Goal: Communication & Community: Share content

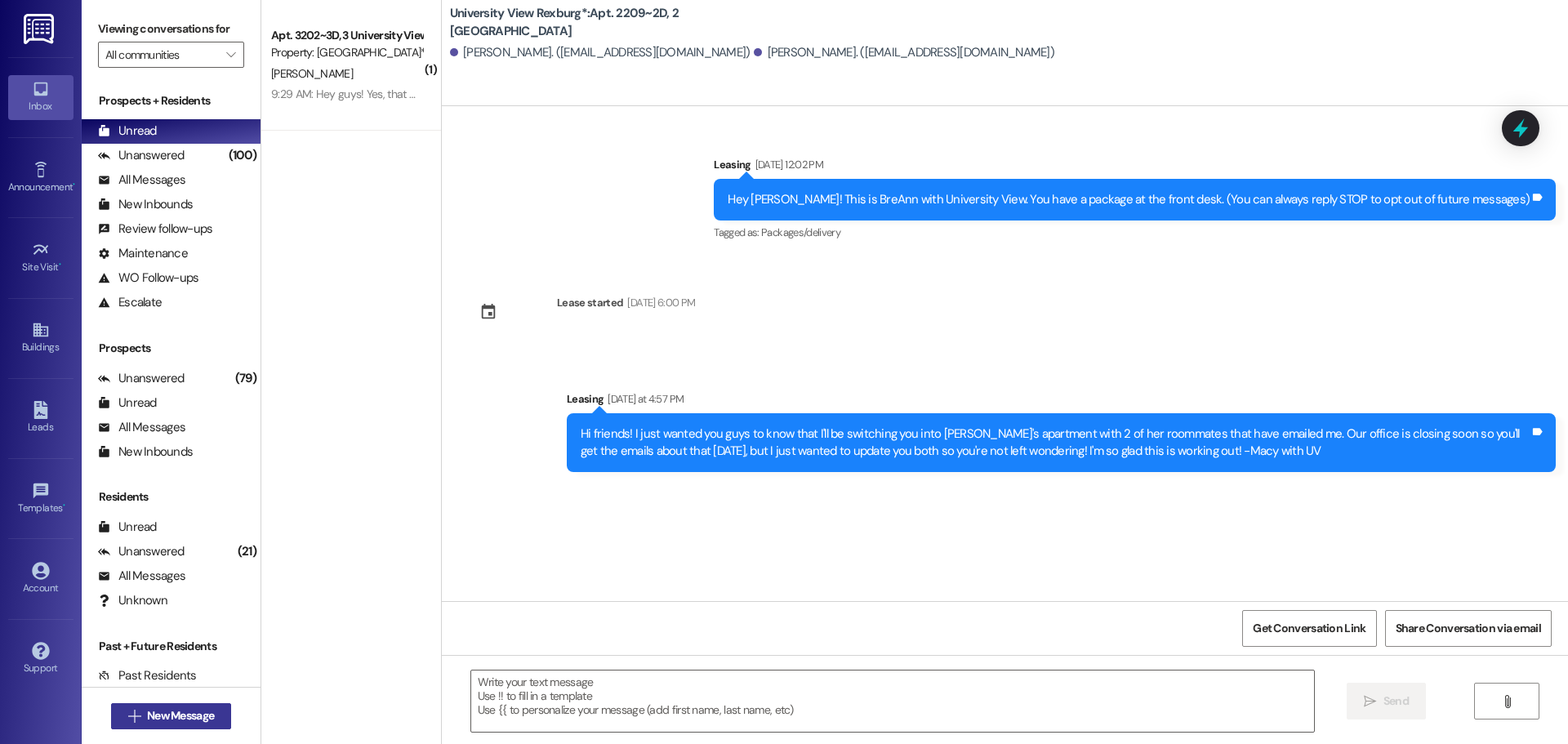
click at [185, 713] on span "New Message" at bounding box center [181, 715] width 67 height 17
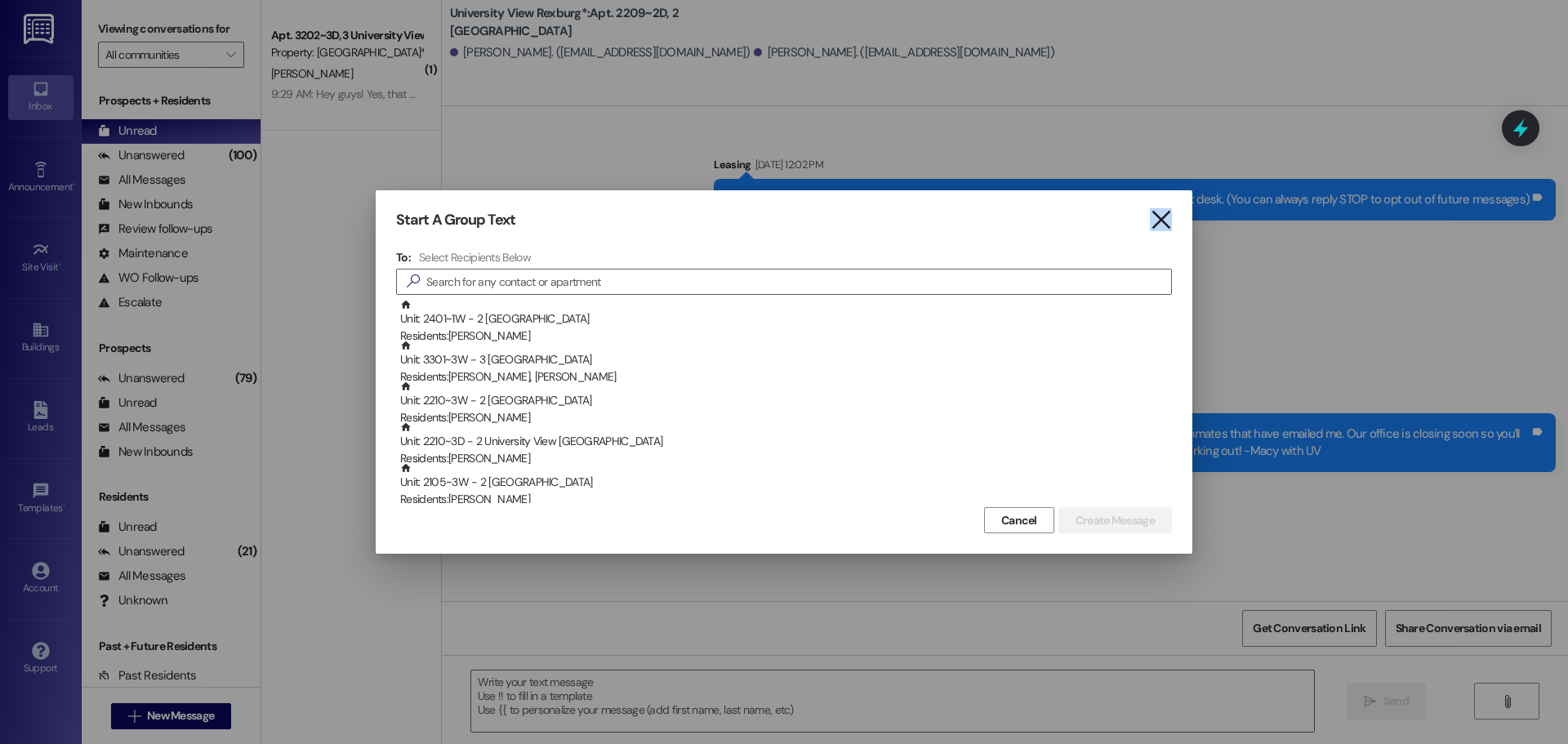
drag, startPoint x: 1162, startPoint y: 205, endPoint x: 1167, endPoint y: 215, distance: 11.2
click at [1166, 206] on div "Start A Group Text  To: Select Recipients Below  Unit: 2401~1W - 2 University…" at bounding box center [784, 372] width 817 height 363
click at [1167, 224] on icon "" at bounding box center [1161, 219] width 22 height 17
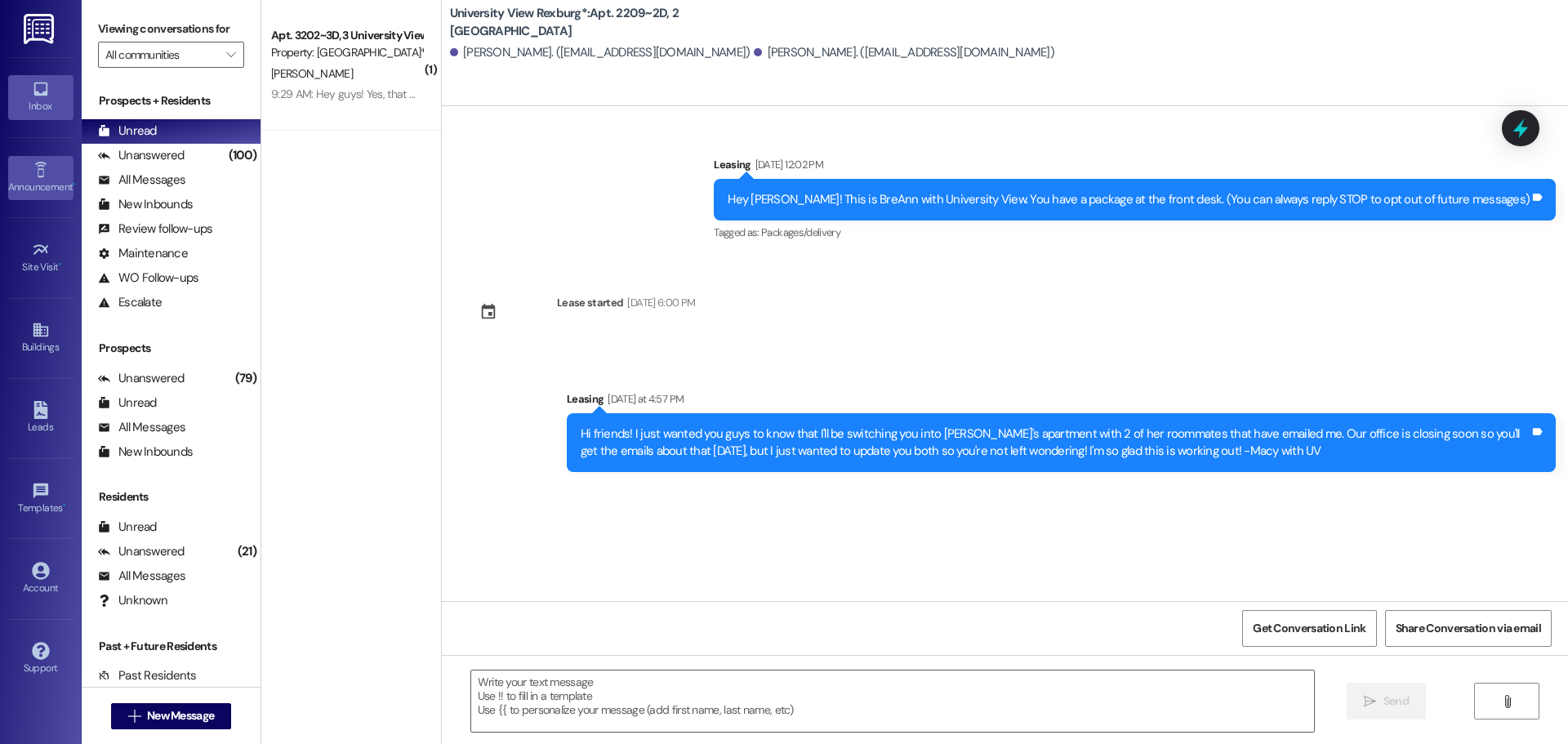
click at [47, 190] on div "Announcement •" at bounding box center [41, 187] width 82 height 17
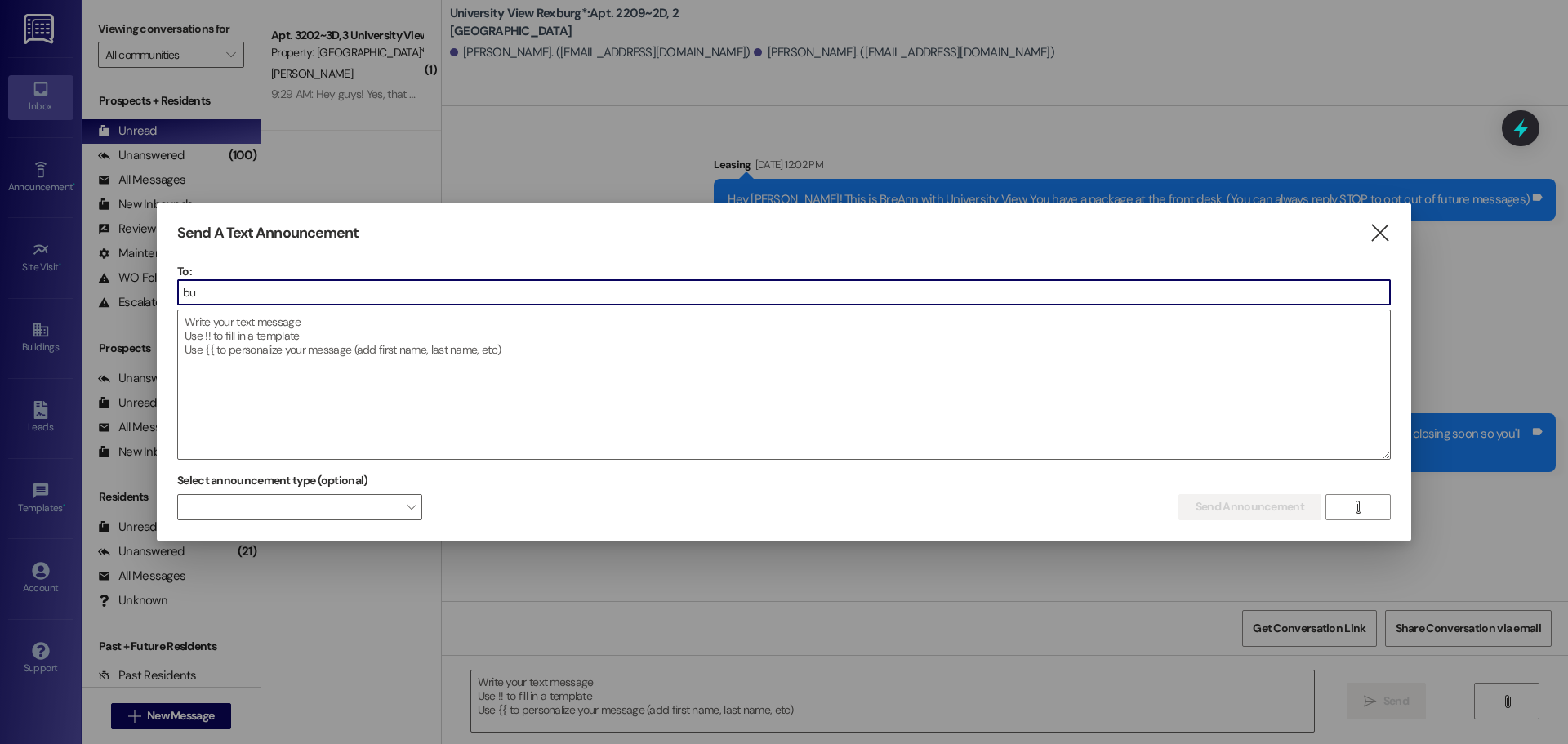
type input "[PERSON_NAME]"
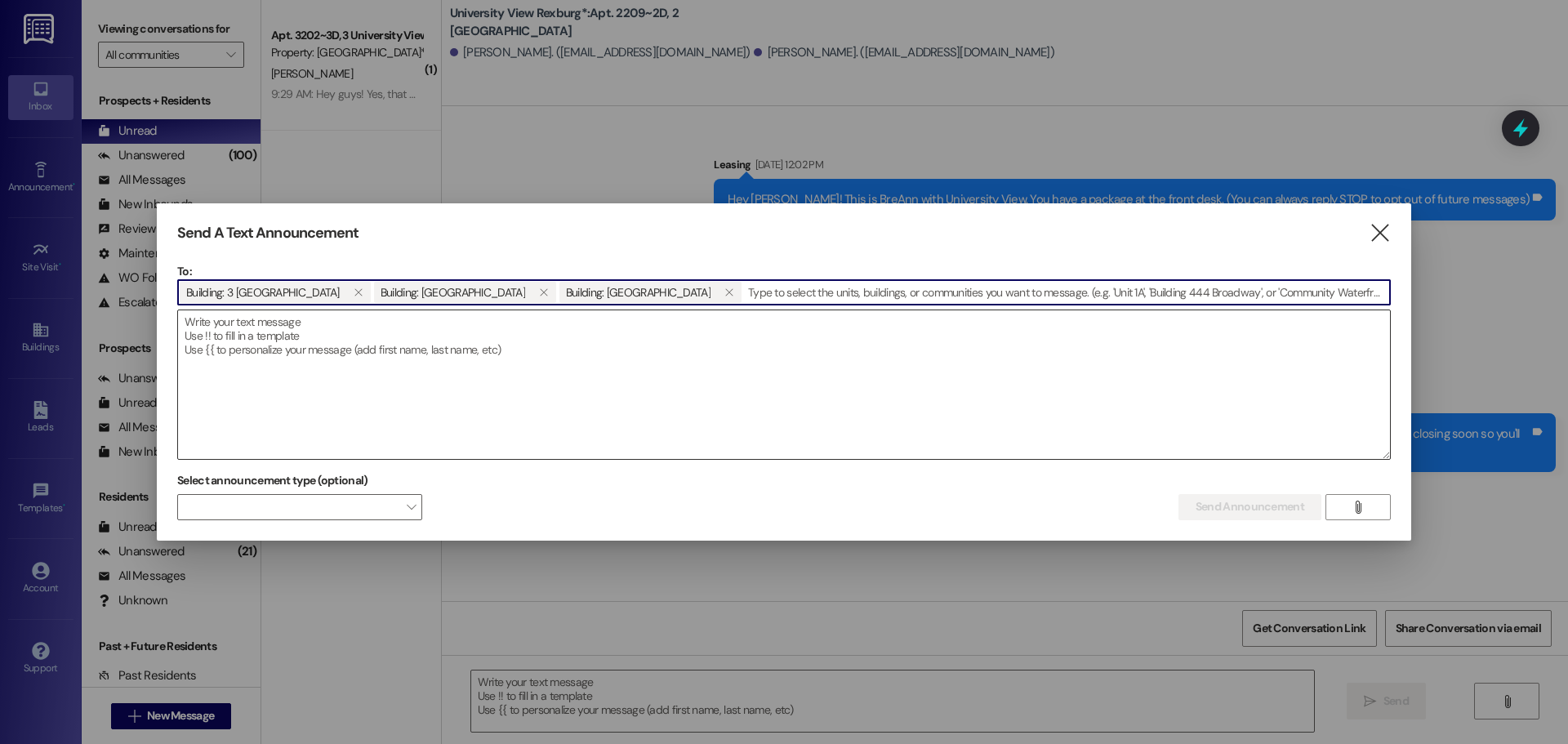
click at [325, 366] on textarea at bounding box center [784, 384] width 1212 height 149
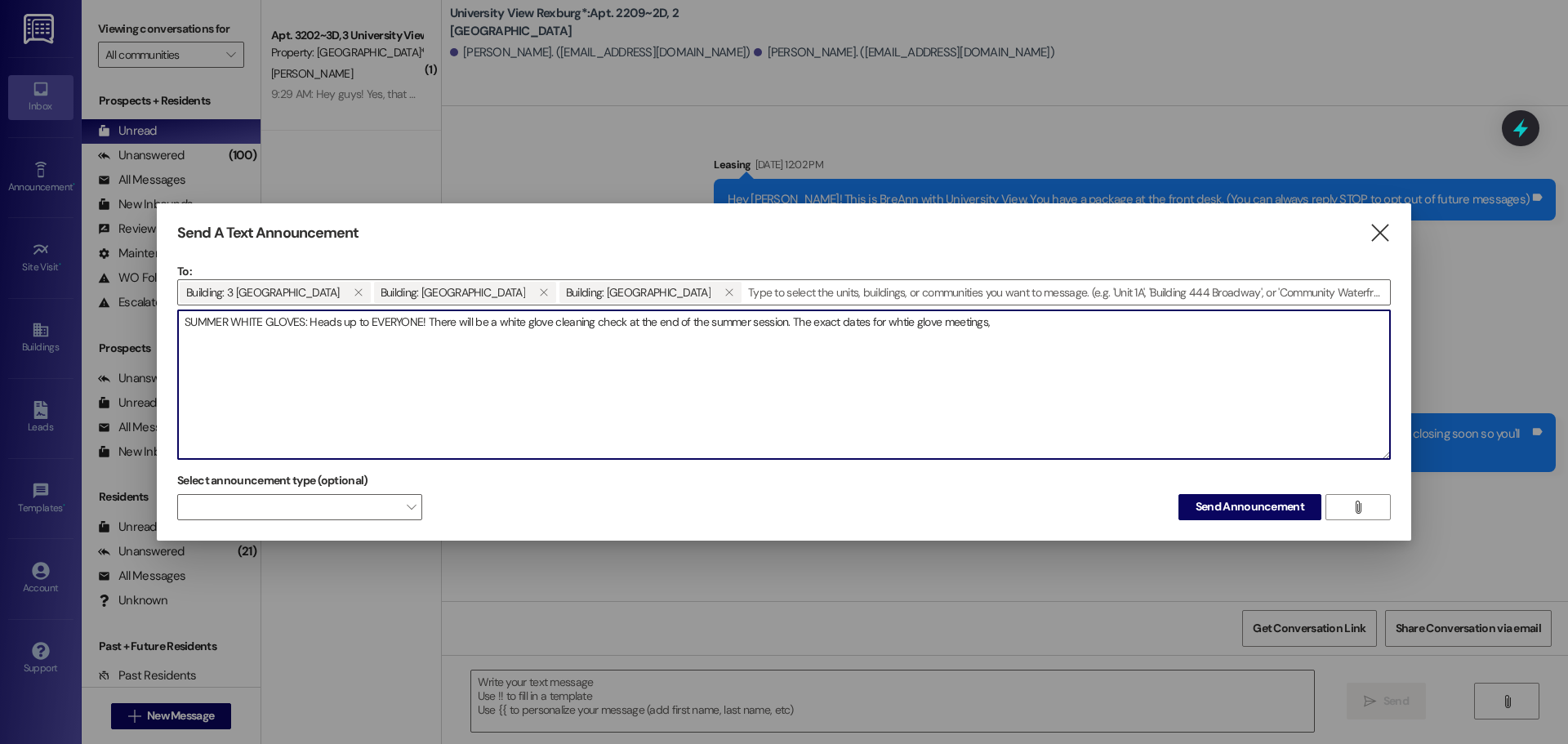
click at [901, 324] on textarea "SUMMER WHITE GLOVES: Heads up to EVERYONE! There will be a white glove cleaning…" at bounding box center [784, 384] width 1212 height 149
click at [1037, 329] on textarea "SUMMER WHITE GLOVES: Heads up to EVERYONE! There will be a white glove cleaning…" at bounding box center [784, 384] width 1212 height 149
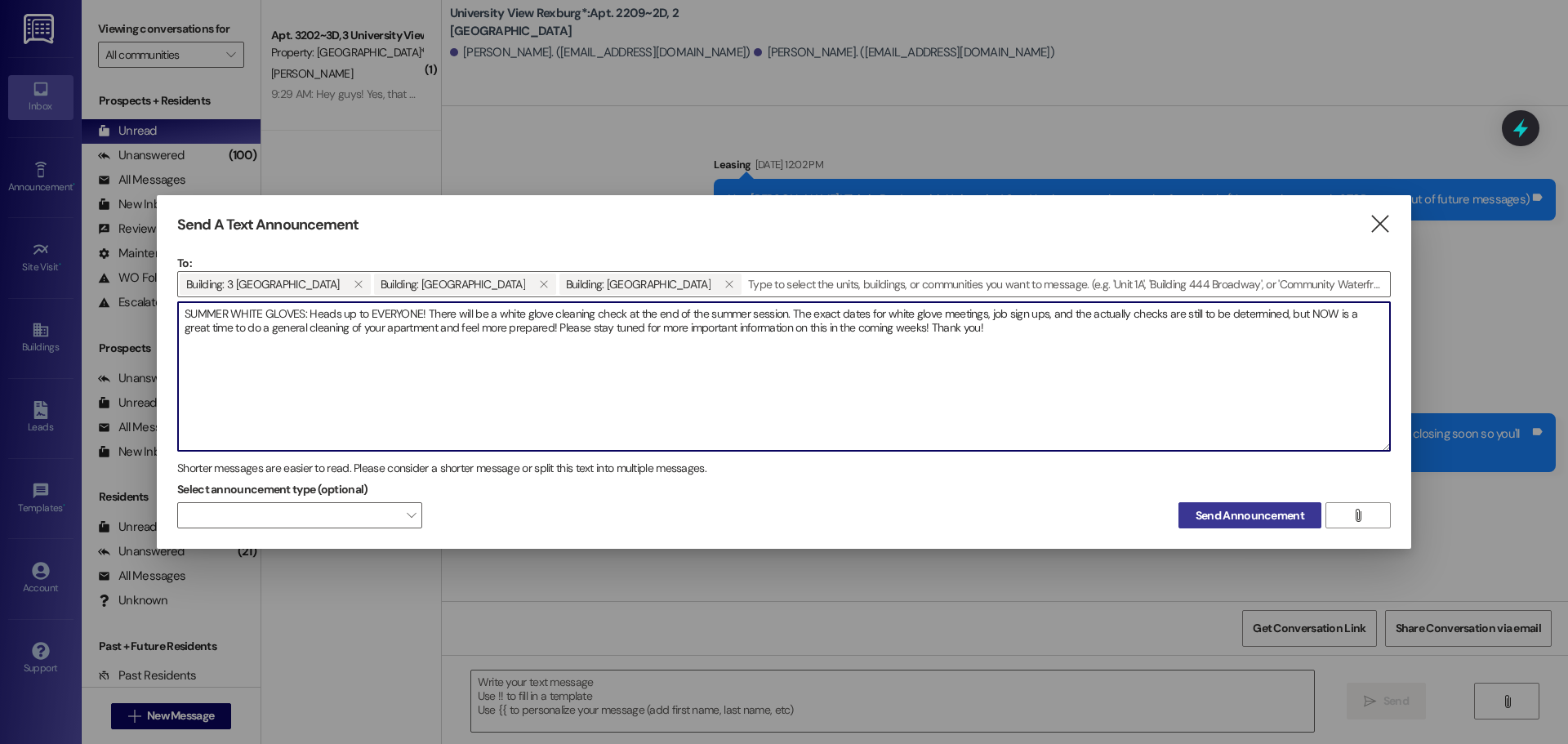
type textarea "SUMMER WHITE GLOVES: Heads up to EVERYONE! There will be a white glove cleaning…"
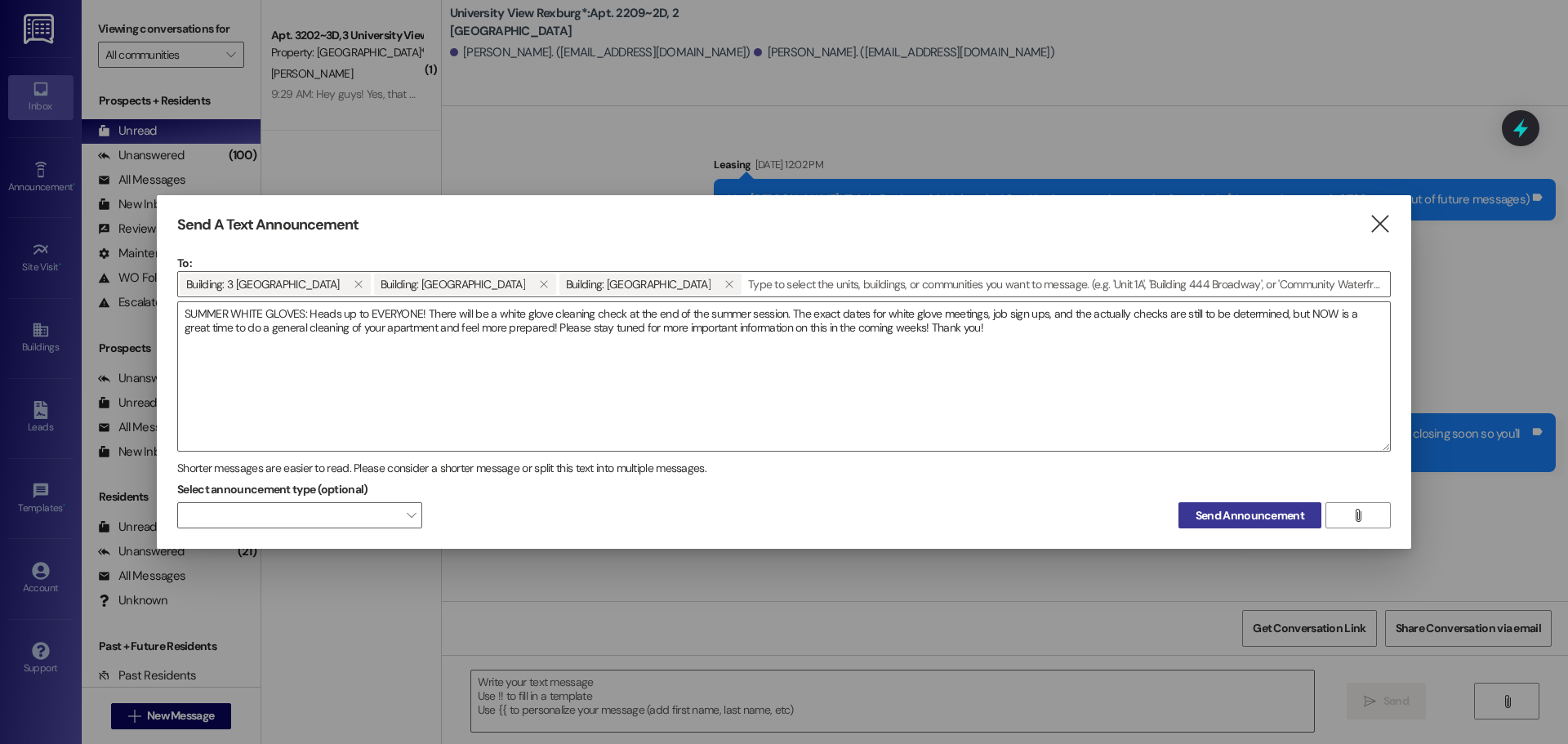
click at [1249, 508] on span "Send Announcement" at bounding box center [1250, 515] width 108 height 17
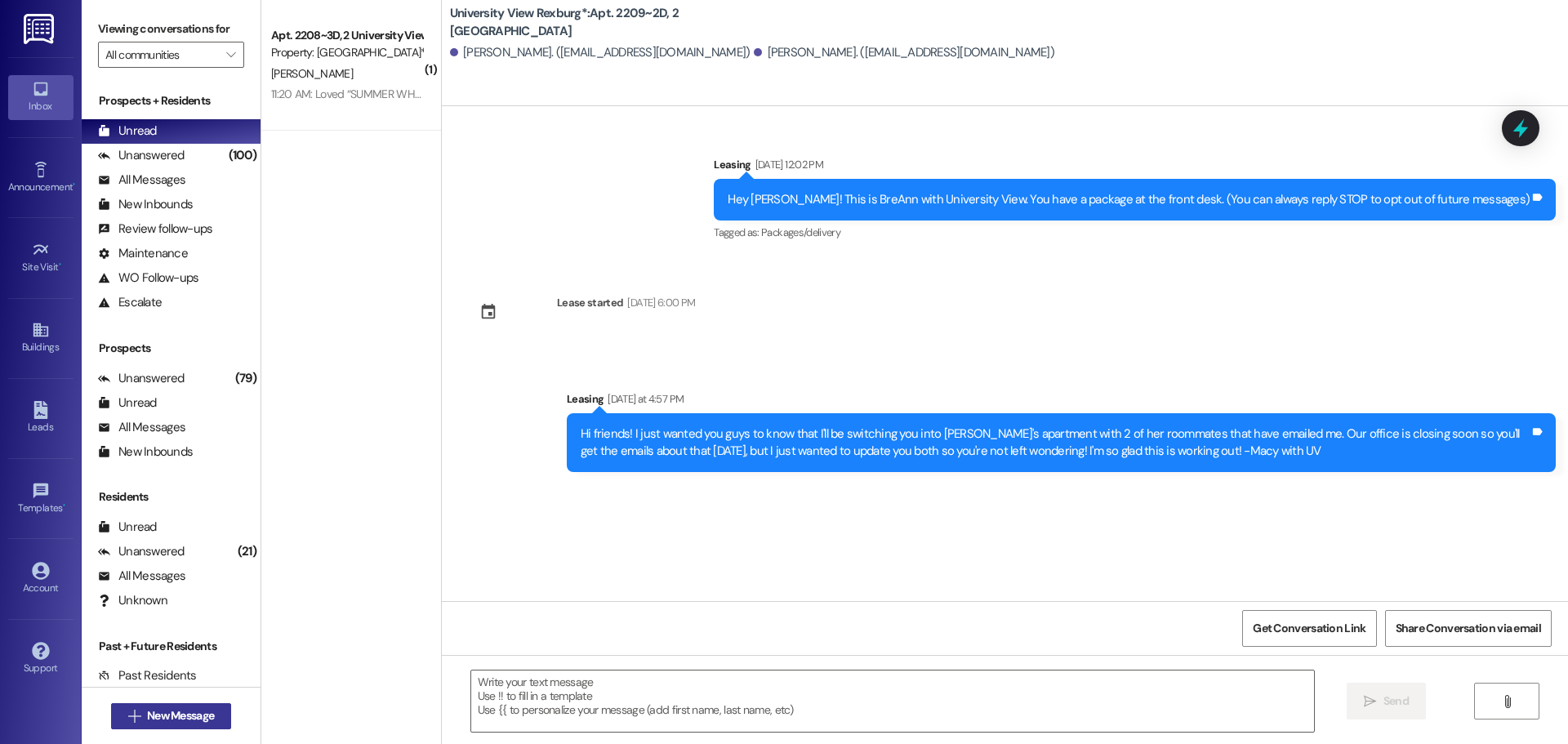
click at [161, 717] on span "New Message" at bounding box center [181, 715] width 67 height 17
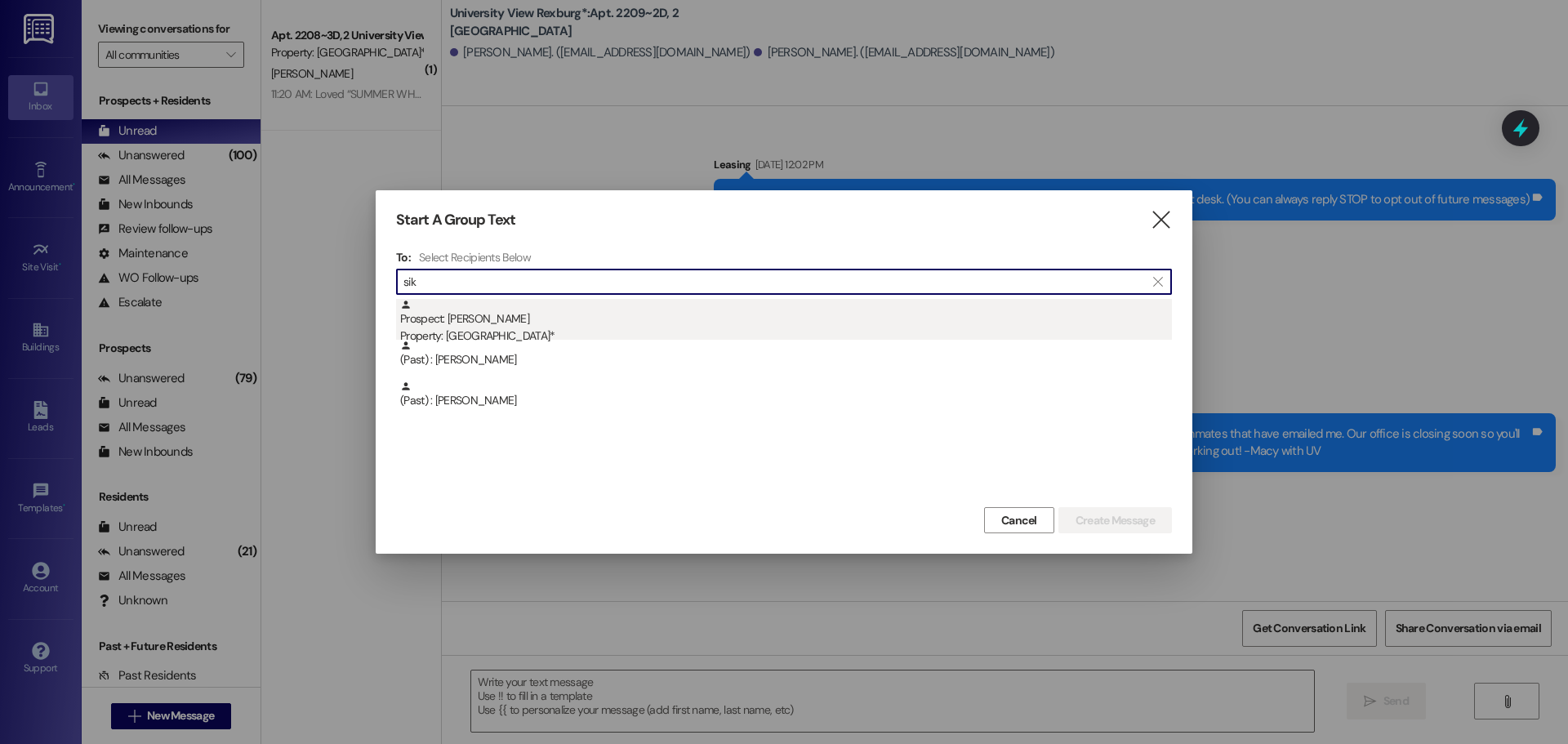
type input "sik"
click at [595, 311] on div "Prospect: [PERSON_NAME] Property: University View Rexburg*" at bounding box center [786, 322] width 772 height 47
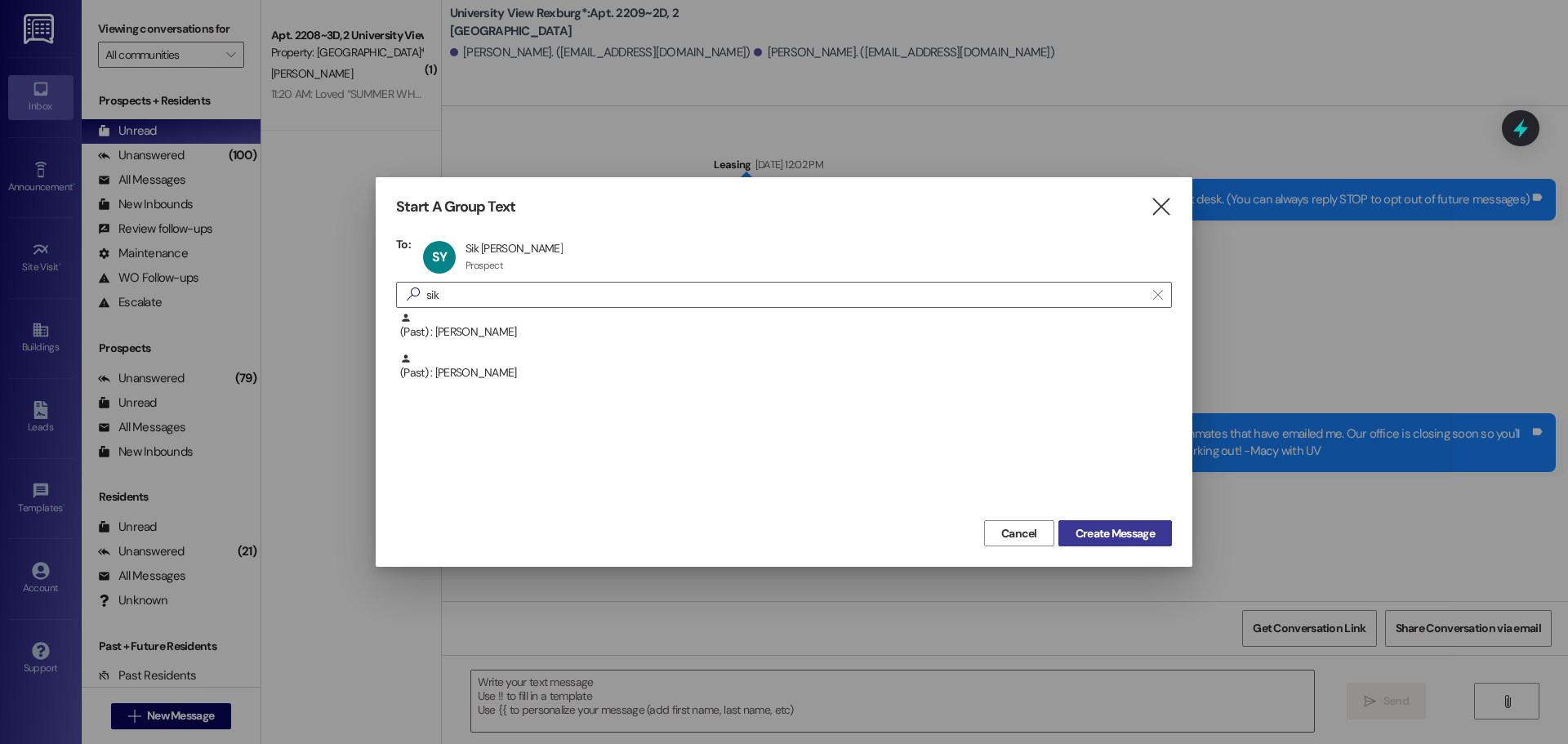
click at [1067, 537] on button "Create Message" at bounding box center [1115, 533] width 114 height 26
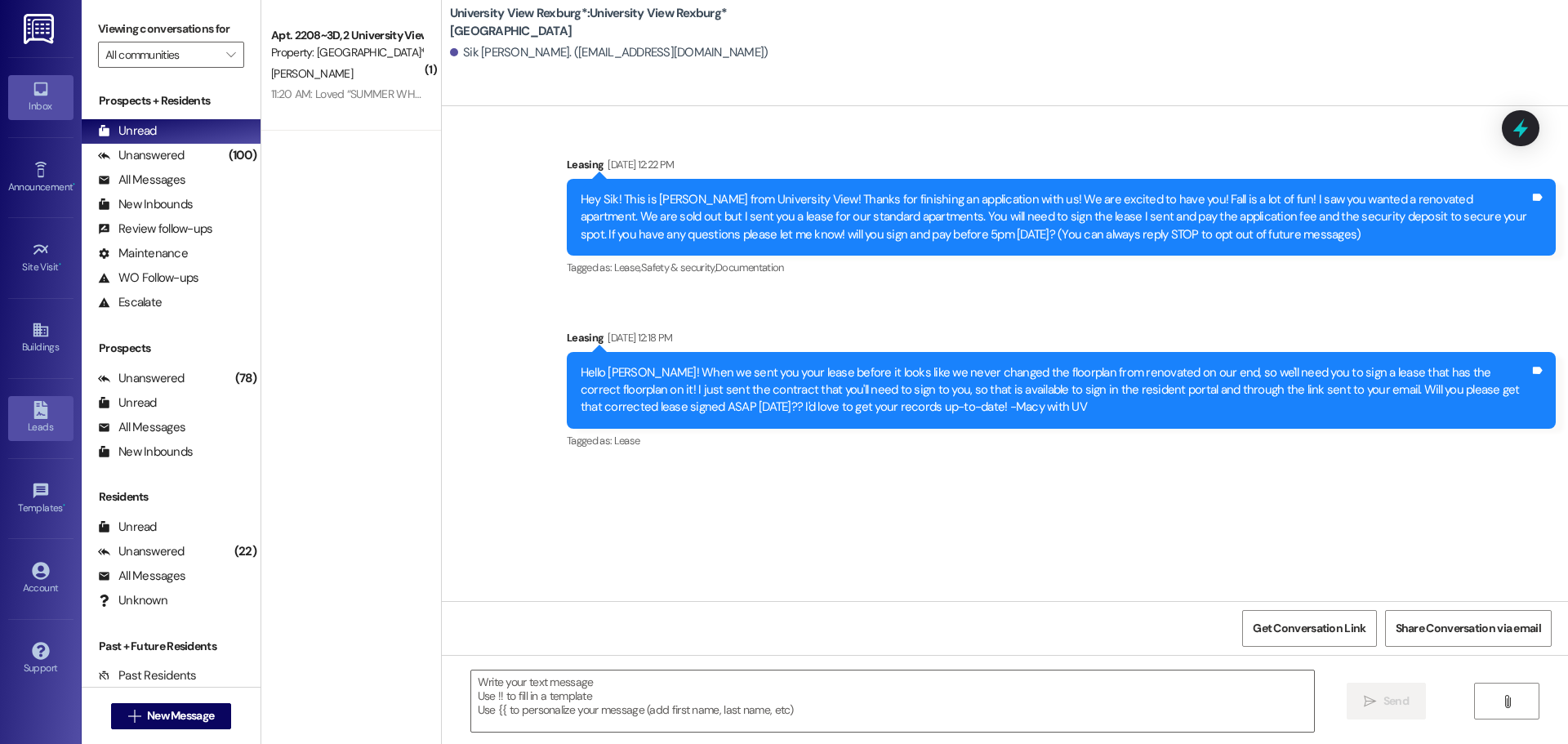
click at [19, 426] on div "Leads" at bounding box center [41, 427] width 82 height 17
